Goal: Find specific page/section: Find specific page/section

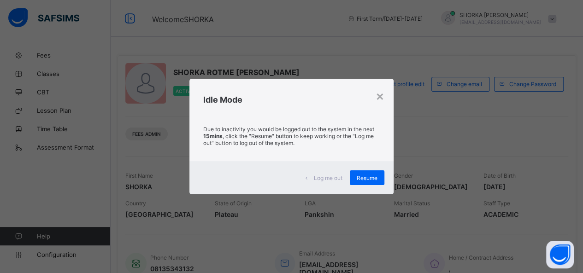
click at [368, 179] on span "Resume" at bounding box center [367, 178] width 21 height 7
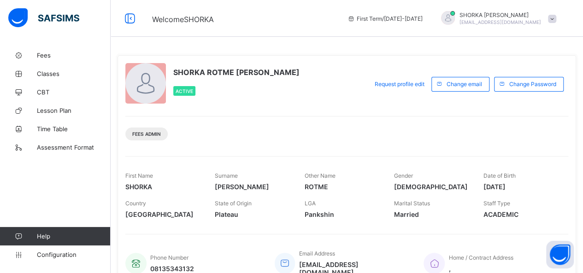
click at [555, 19] on span at bounding box center [552, 19] width 8 height 8
click at [556, 20] on span at bounding box center [552, 19] width 8 height 8
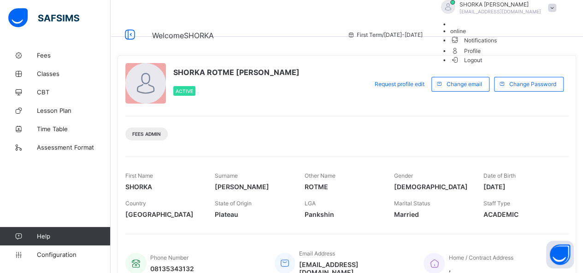
click at [515, 56] on span "Profile" at bounding box center [505, 50] width 111 height 11
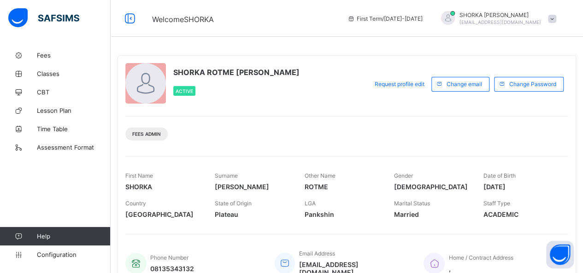
drag, startPoint x: 57, startPoint y: 42, endPoint x: 102, endPoint y: 16, distance: 51.6
click at [101, 16] on div at bounding box center [55, 18] width 111 height 37
click at [130, 20] on icon at bounding box center [130, 18] width 16 height 13
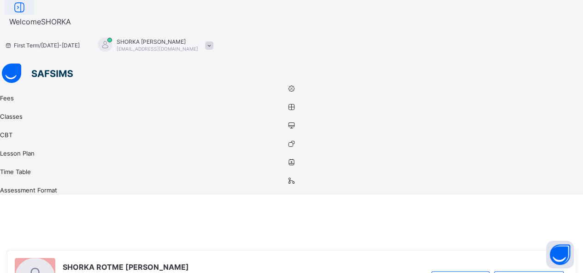
click at [27, 14] on icon at bounding box center [20, 7] width 16 height 13
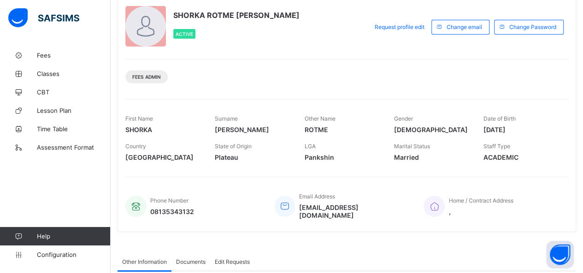
scroll to position [46, 0]
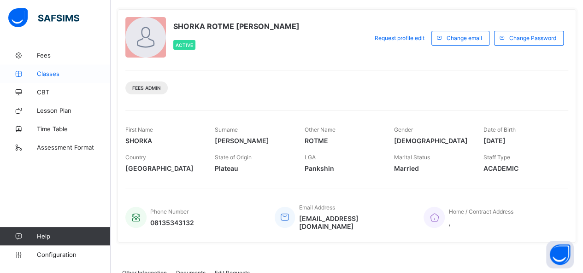
click at [52, 71] on span "Classes" at bounding box center [74, 73] width 74 height 7
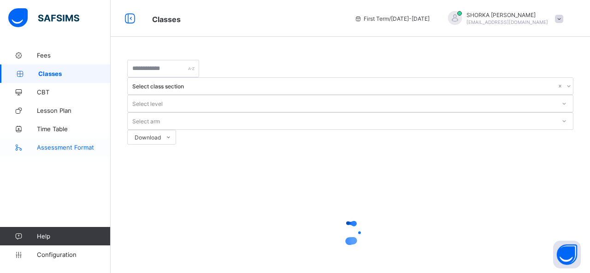
click at [69, 145] on span "Assessment Format" at bounding box center [74, 147] width 74 height 7
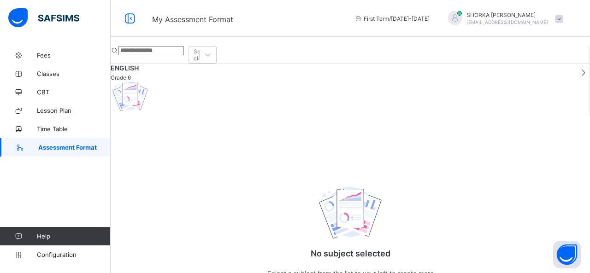
click at [184, 50] on input "text" at bounding box center [150, 50] width 65 height 9
click at [210, 54] on div "Select class" at bounding box center [202, 55] width 17 height 14
click at [210, 53] on div "Select class" at bounding box center [202, 55] width 17 height 14
click at [184, 53] on input "text" at bounding box center [150, 50] width 65 height 9
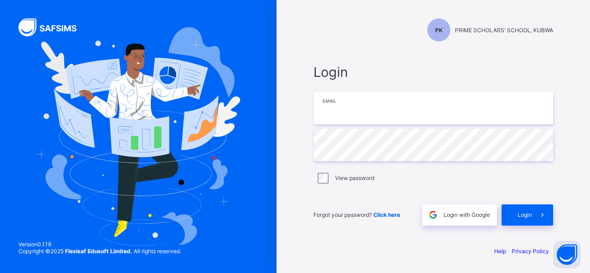
type input "**********"
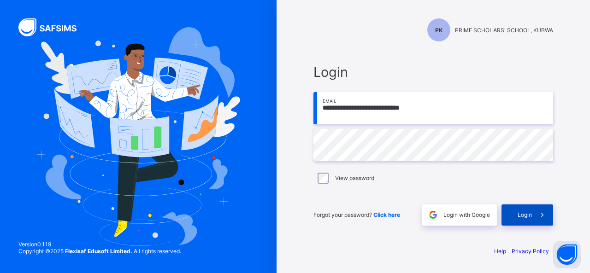
click at [519, 213] on span "Login" at bounding box center [525, 215] width 14 height 7
